Goal: Check status: Check status

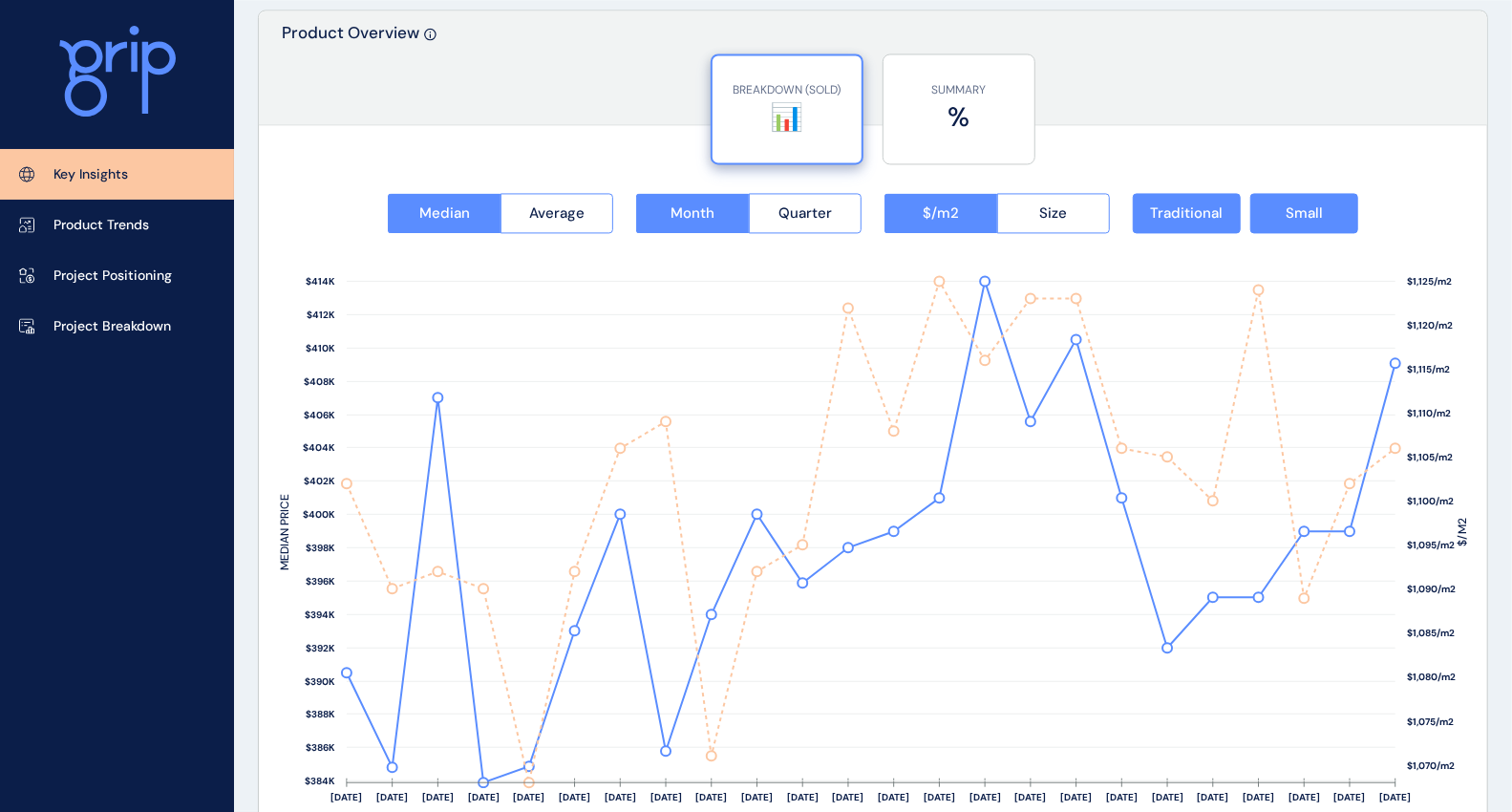
scroll to position [1861, 0]
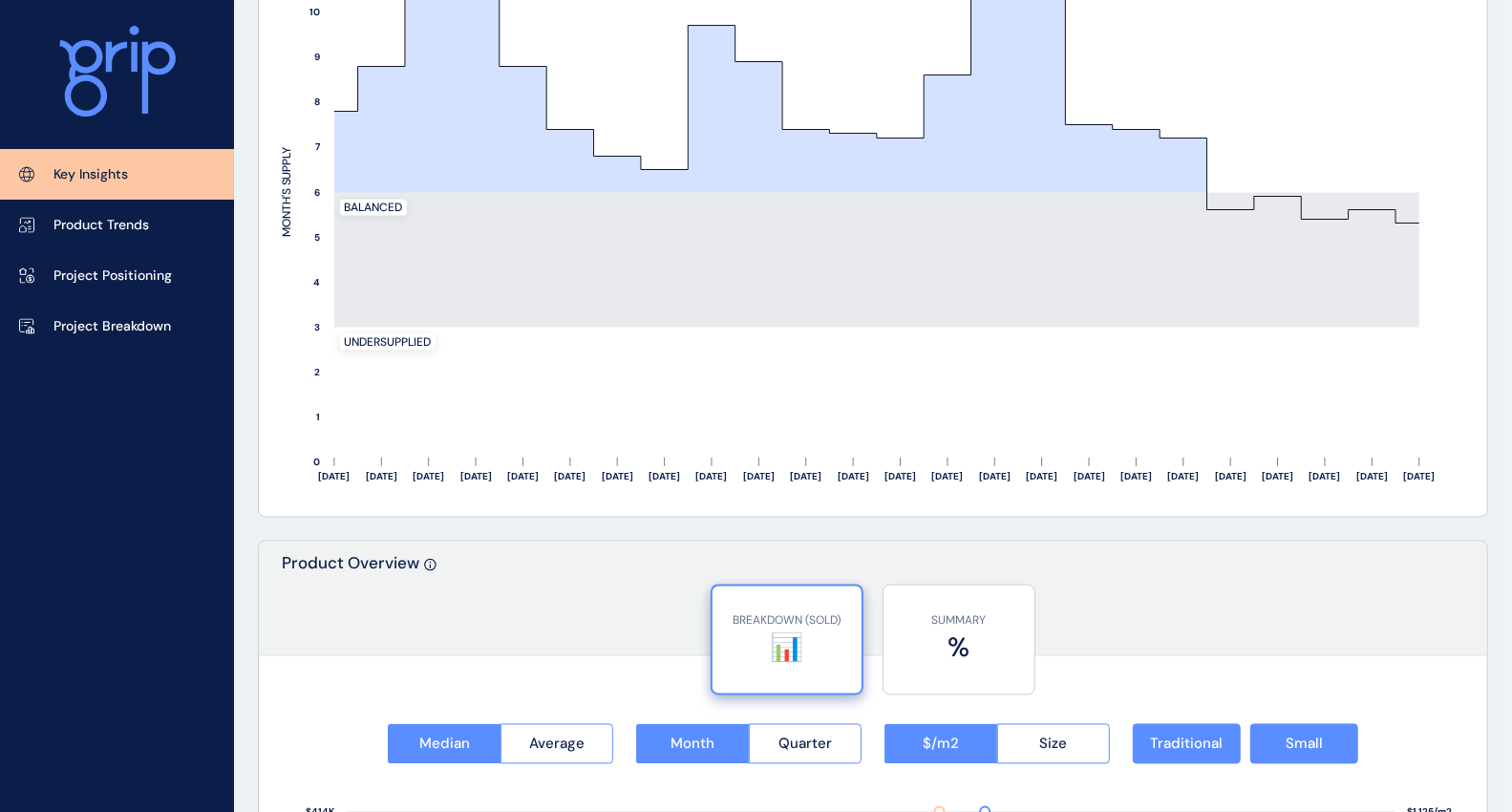
click at [54, 171] on p "Key Insights" at bounding box center [91, 174] width 75 height 19
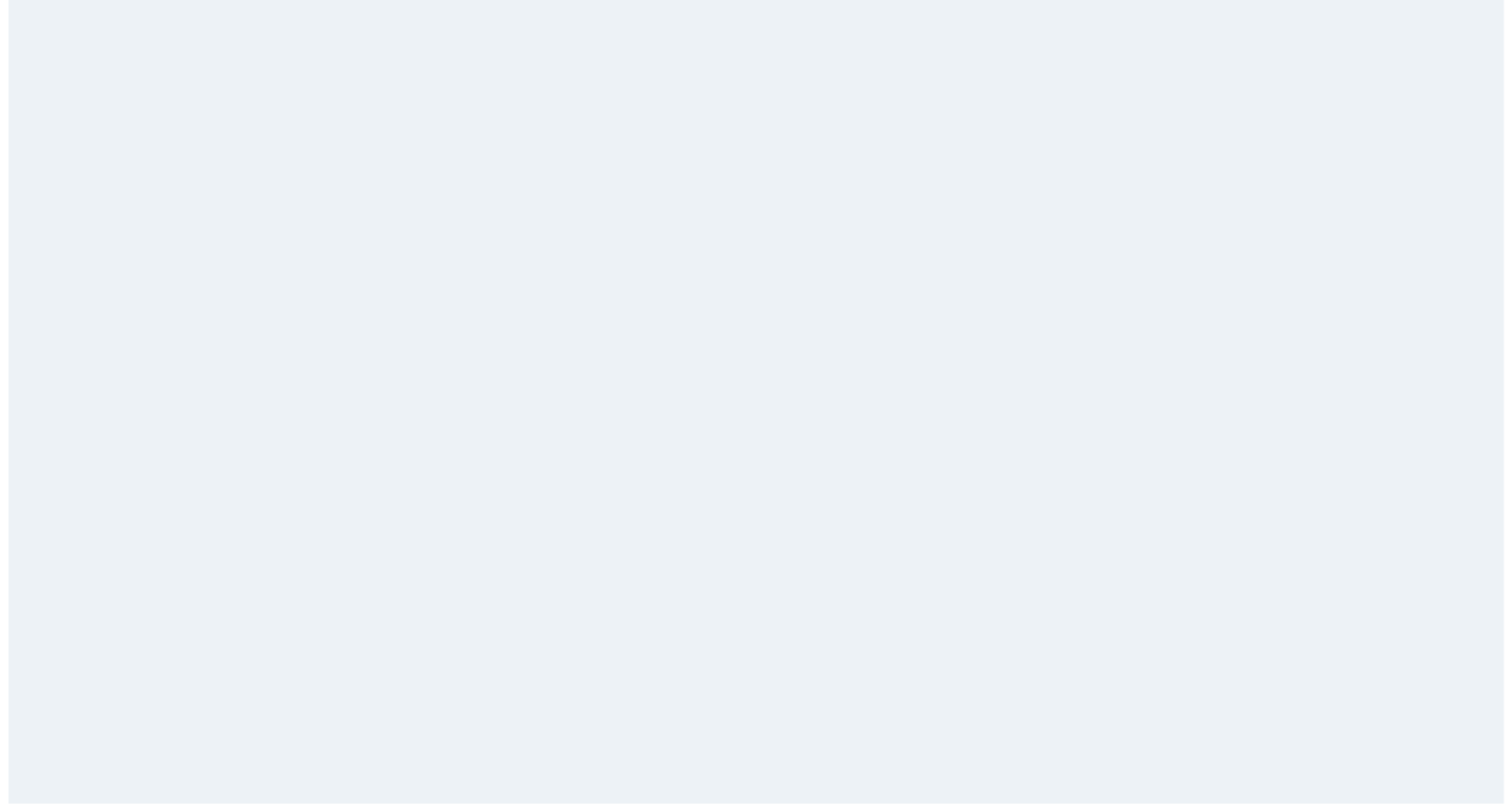
scroll to position [0, 0]
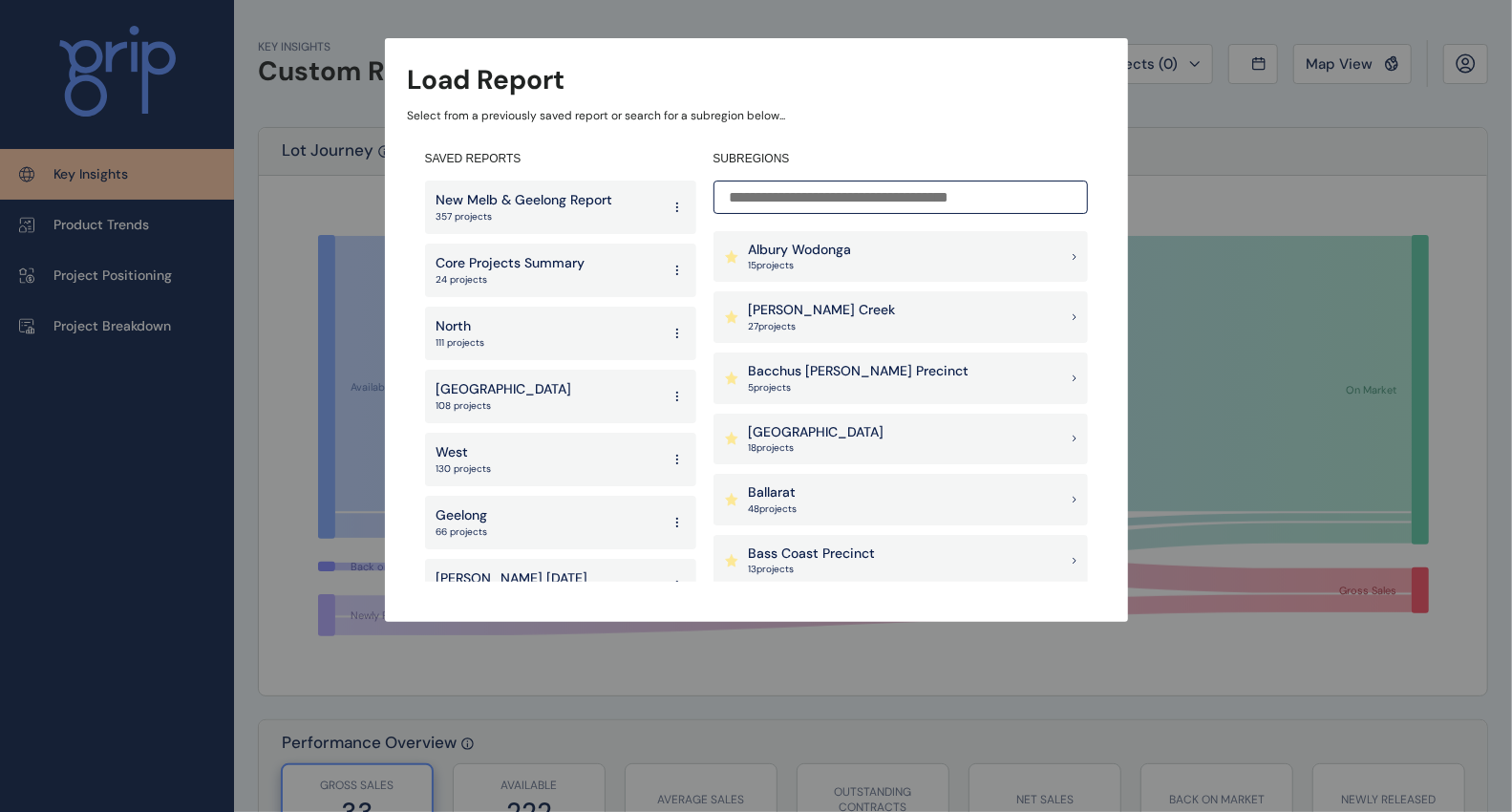
click at [493, 196] on p "New Melb & Geelong Report" at bounding box center [525, 200] width 177 height 19
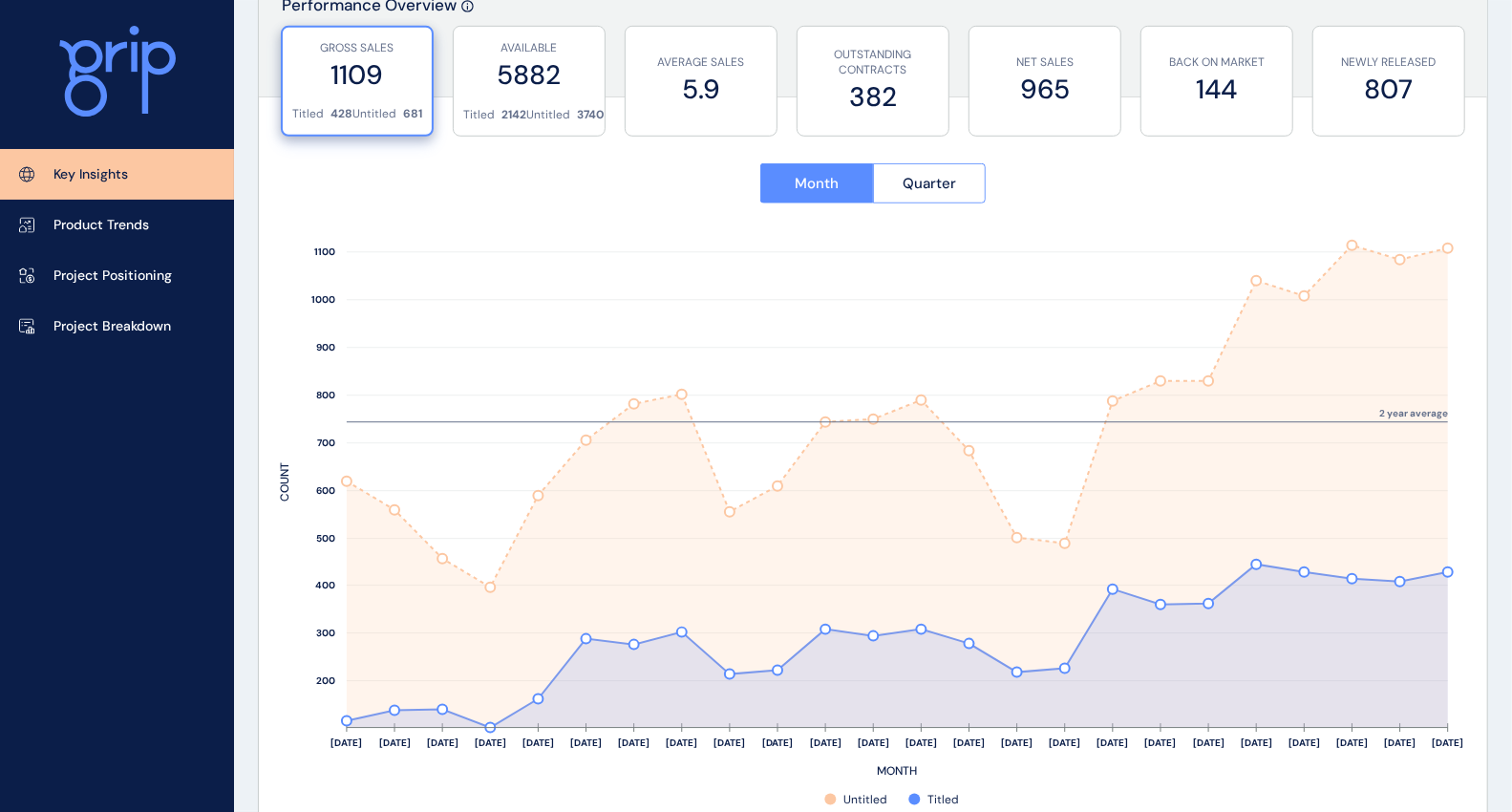
scroll to position [742, 0]
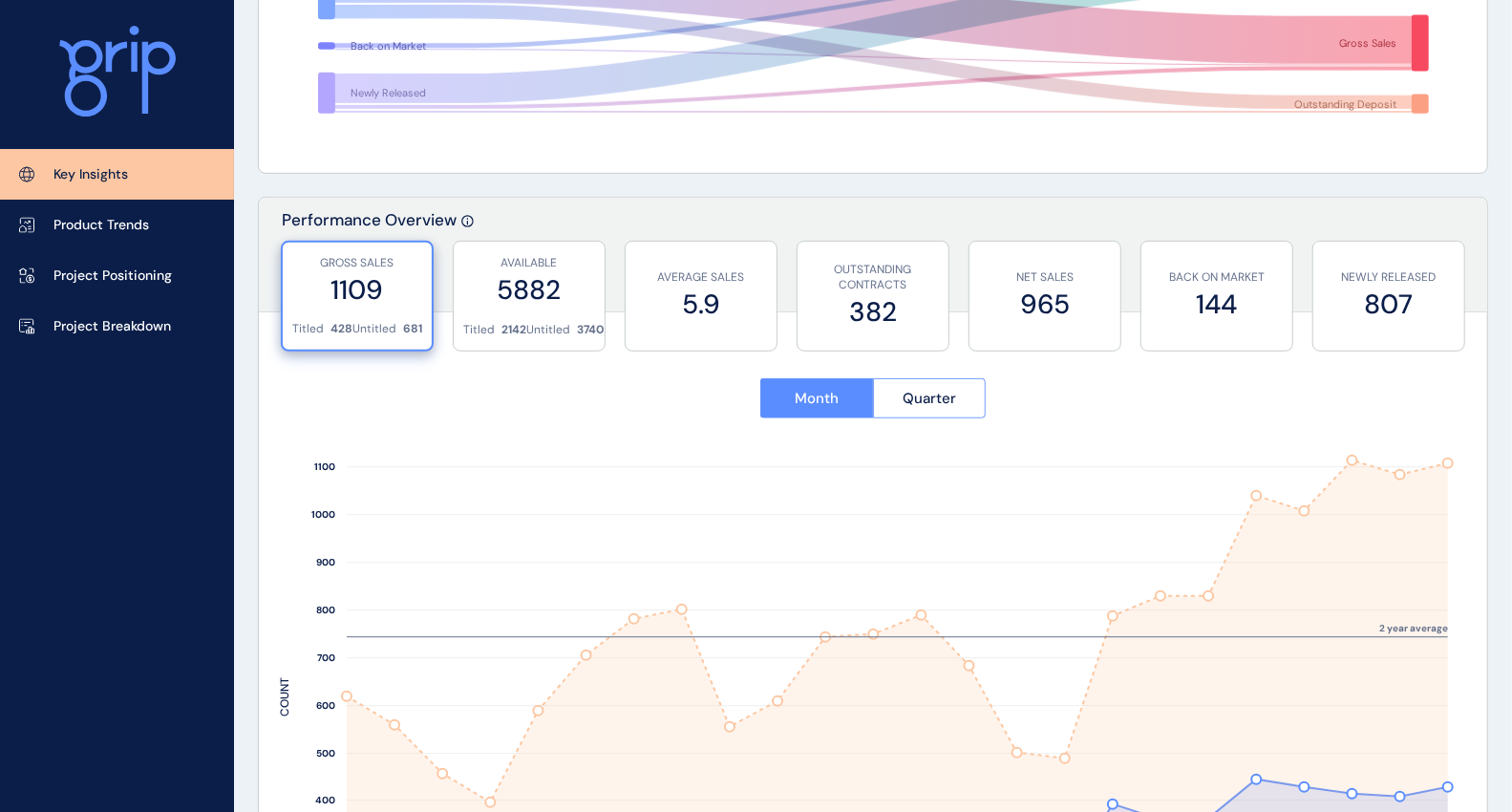
scroll to position [530, 0]
